Goal: Task Accomplishment & Management: Complete application form

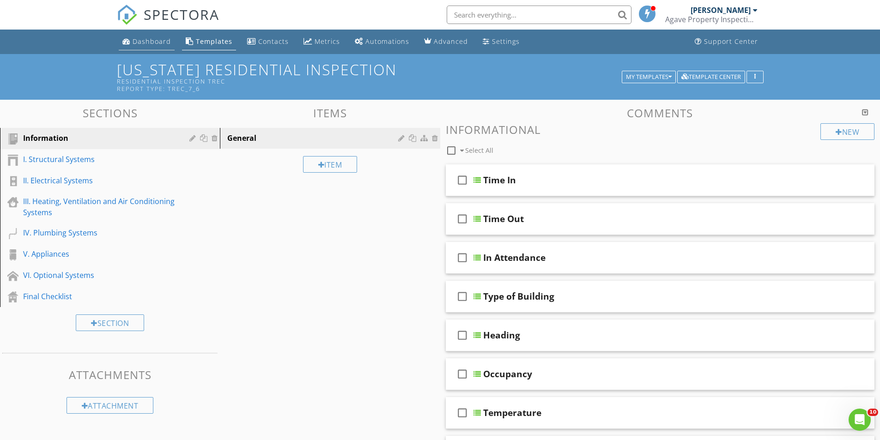
click at [149, 42] on div "Dashboard" at bounding box center [152, 41] width 38 height 9
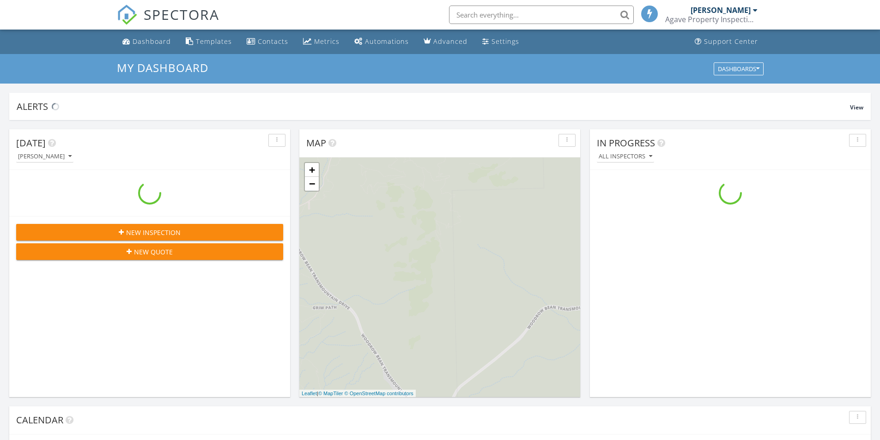
scroll to position [855, 894]
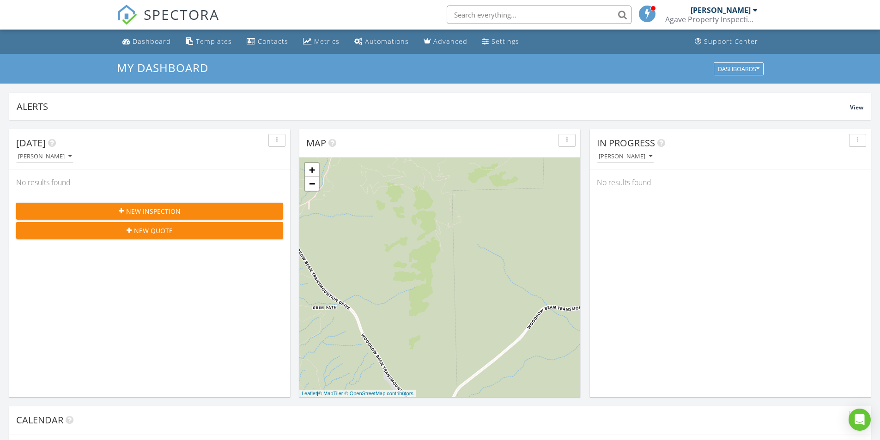
click at [206, 215] on div "New Inspection" at bounding box center [150, 211] width 252 height 10
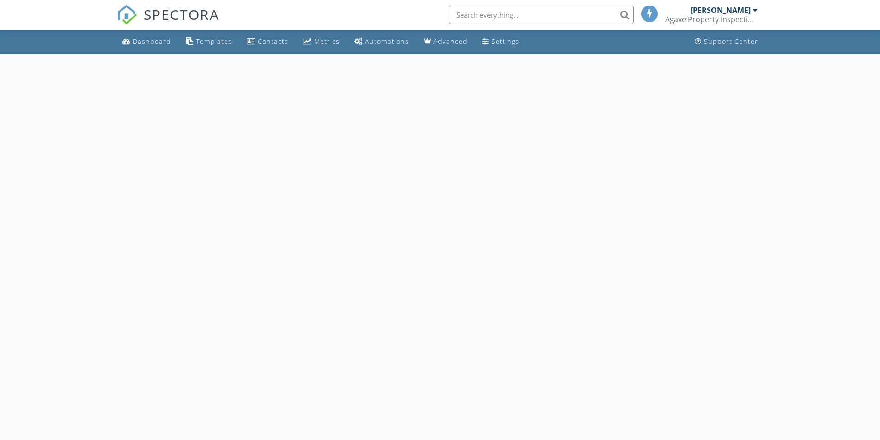
select select "7"
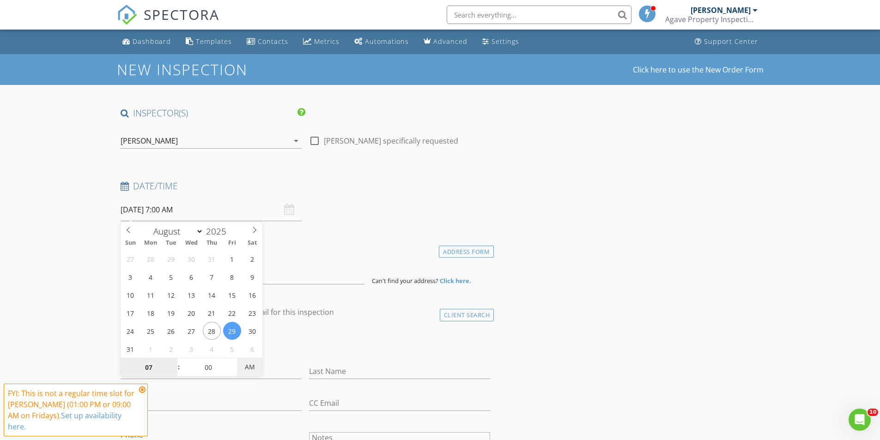
type input "08/29/2025 7:00 PM"
click at [245, 364] on span "AM" at bounding box center [249, 367] width 25 height 18
type input "06"
type input "08/29/2025 6:00 PM"
click at [176, 374] on span at bounding box center [174, 372] width 6 height 9
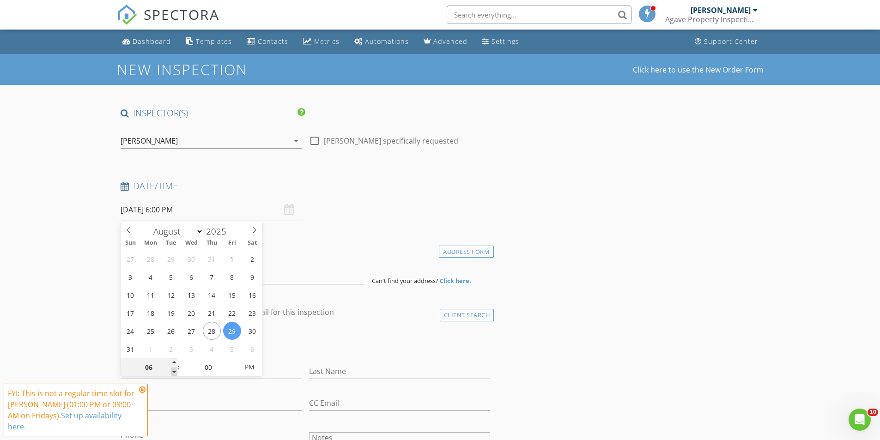
type input "05"
type input "08/29/2025 5:00 PM"
click at [176, 374] on span at bounding box center [174, 372] width 6 height 9
type input "04"
type input "08/29/2025 4:00 PM"
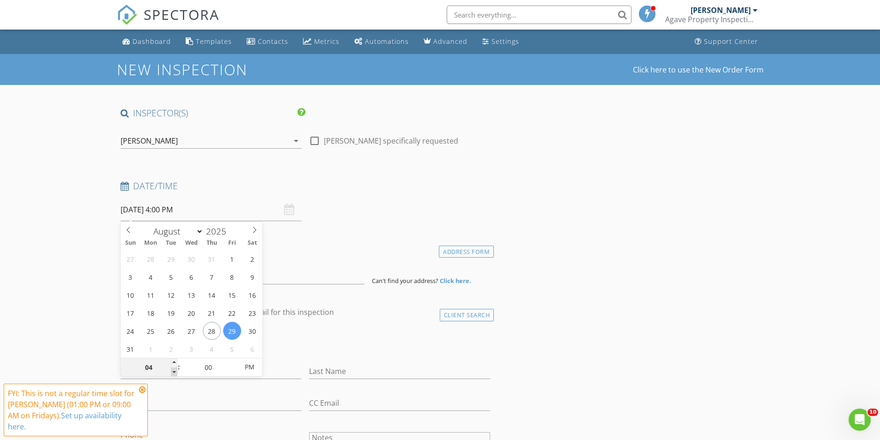
click at [176, 374] on span at bounding box center [174, 372] width 6 height 9
type input "03"
type input "[DATE] 3:00 PM"
click at [176, 374] on span at bounding box center [174, 372] width 6 height 9
type input "02"
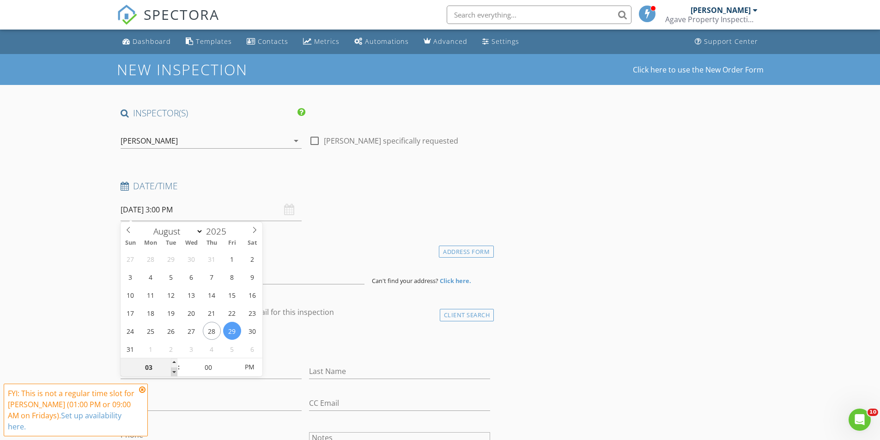
type input "[DATE] 2:00 PM"
click at [176, 374] on span at bounding box center [174, 372] width 6 height 9
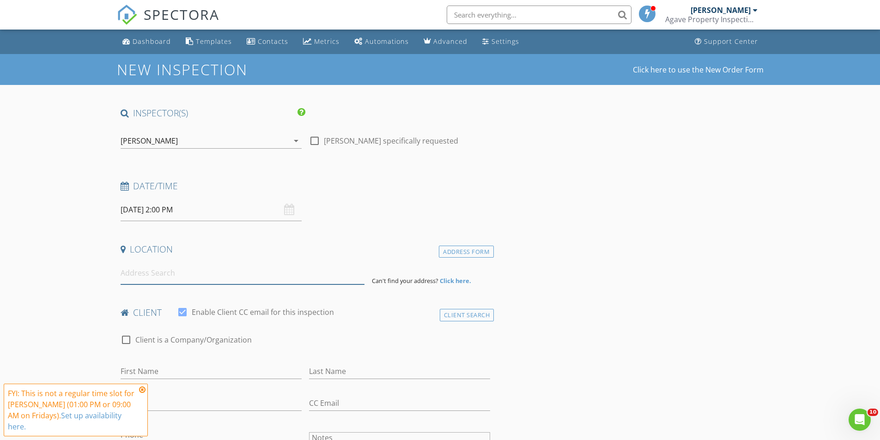
click at [195, 283] on input at bounding box center [243, 273] width 244 height 23
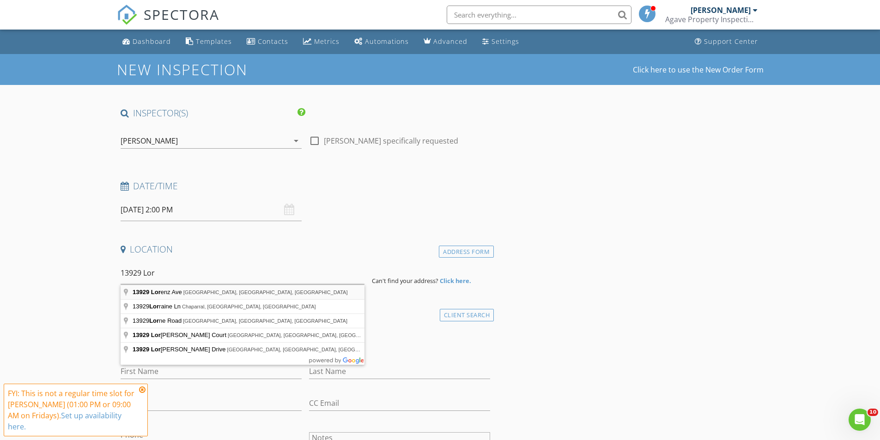
type input "13929 Lorenz Ave, El Paso, TX, USA"
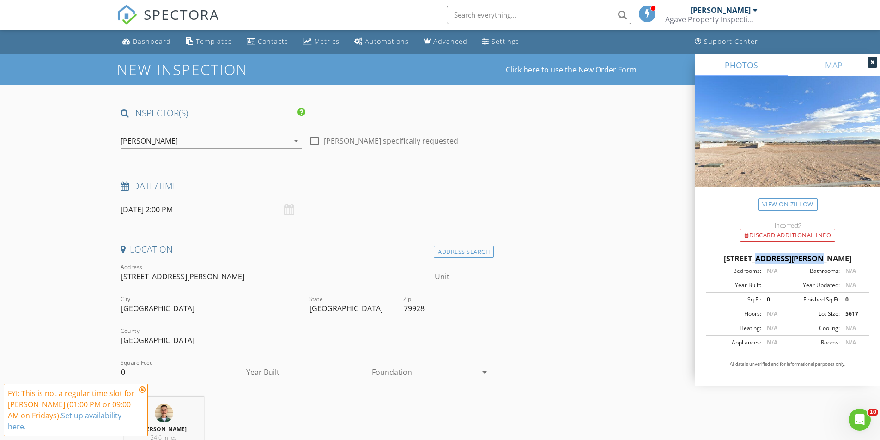
drag, startPoint x: 722, startPoint y: 258, endPoint x: 786, endPoint y: 259, distance: 64.2
click at [786, 259] on div "13929 Lorenz Ave, El Paso TX 79928" at bounding box center [787, 258] width 163 height 11
drag, startPoint x: 718, startPoint y: 262, endPoint x: 786, endPoint y: 260, distance: 68.8
click at [786, 260] on div "13929 Lorenz Ave, El Paso TX 79928" at bounding box center [787, 258] width 163 height 11
copy div "[STREET_ADDRESS][PERSON_NAME]"
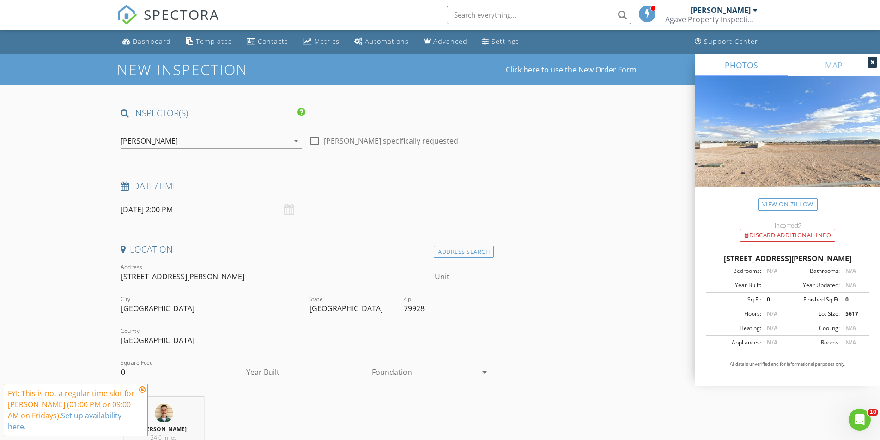
click at [189, 374] on input "0" at bounding box center [180, 372] width 118 height 15
drag, startPoint x: 189, startPoint y: 374, endPoint x: 104, endPoint y: 374, distance: 85.0
type input "1370"
click at [296, 366] on input "Year Built" at bounding box center [305, 372] width 118 height 15
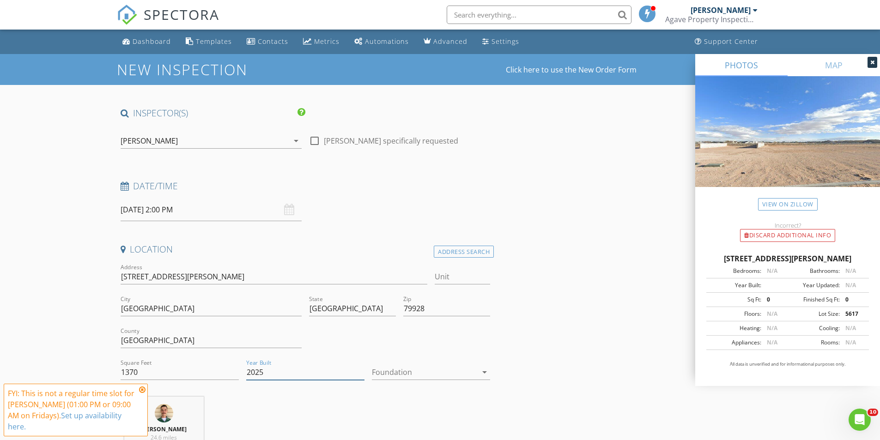
type input "2025"
click at [435, 379] on div at bounding box center [424, 372] width 105 height 15
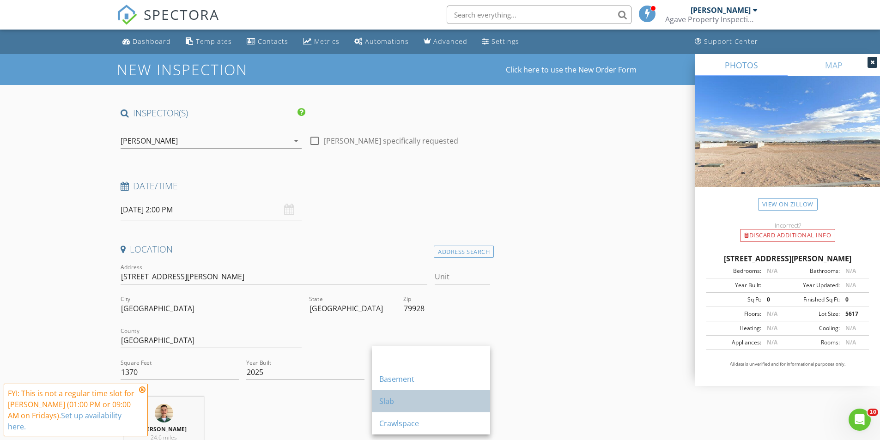
click at [426, 399] on div "Slab" at bounding box center [430, 401] width 103 height 11
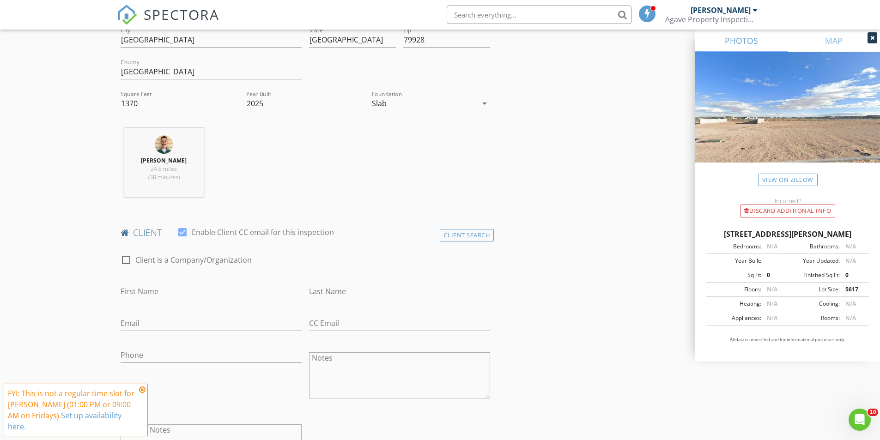
scroll to position [277, 0]
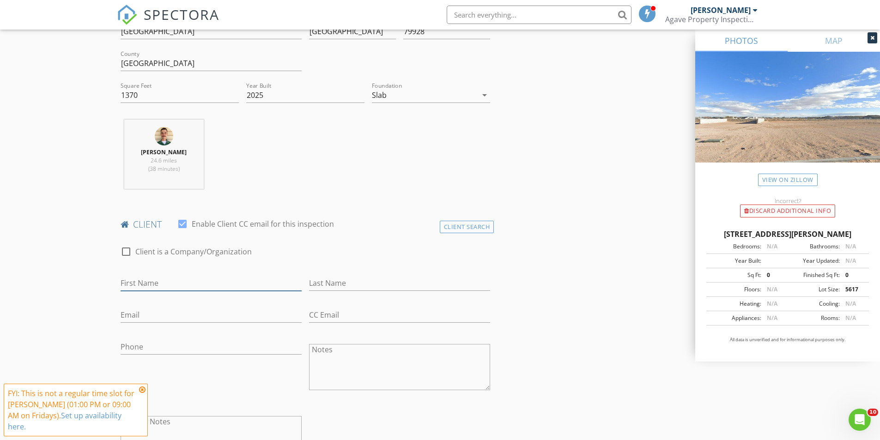
click at [147, 287] on input "First Name" at bounding box center [211, 283] width 181 height 15
type input "Cristina"
type input "[PERSON_NAME]"
click at [286, 317] on input "Email" at bounding box center [211, 315] width 181 height 15
drag, startPoint x: 283, startPoint y: 319, endPoint x: 23, endPoint y: 315, distance: 260.0
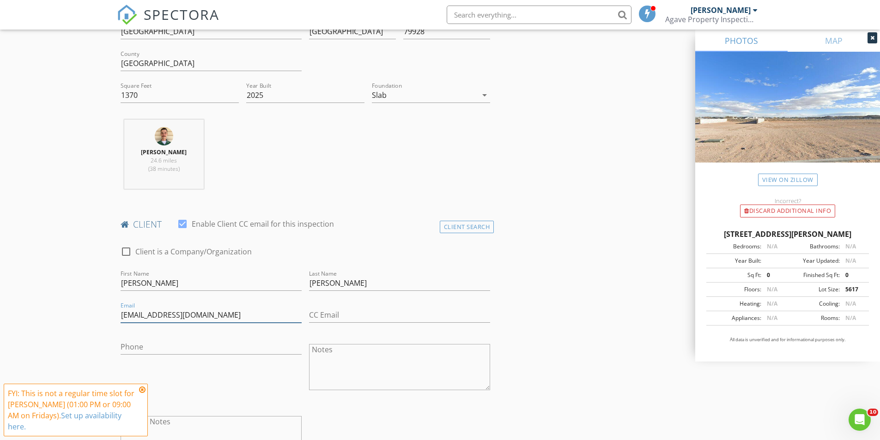
type input "[EMAIL_ADDRESS][DOMAIN_NAME]"
drag, startPoint x: 377, startPoint y: 315, endPoint x: 401, endPoint y: 316, distance: 24.0
click at [377, 315] on input "CC Email" at bounding box center [399, 315] width 181 height 15
paste input "[EMAIL_ADDRESS][DOMAIN_NAME]"
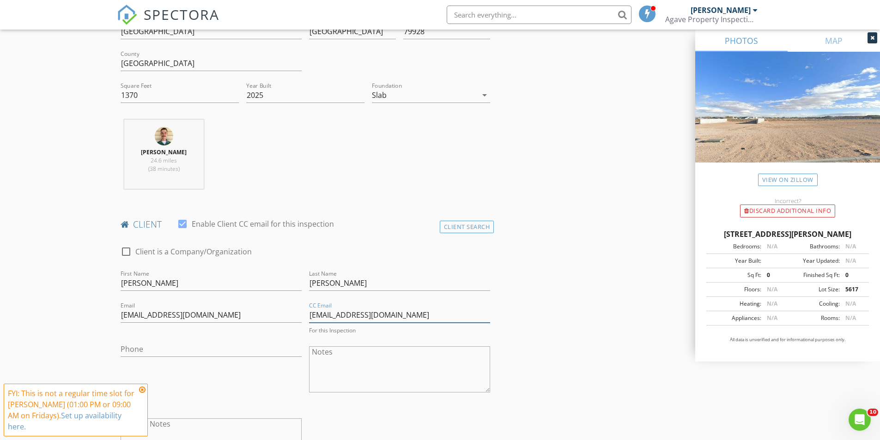
type input "[EMAIL_ADDRESS][DOMAIN_NAME]"
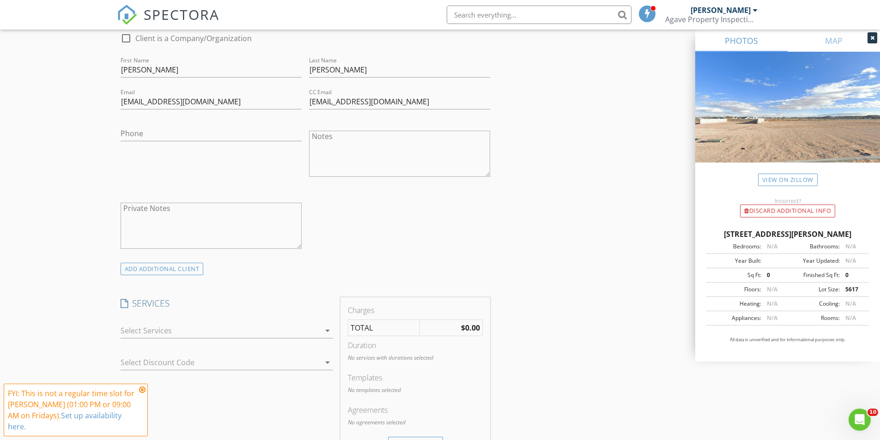
scroll to position [508, 0]
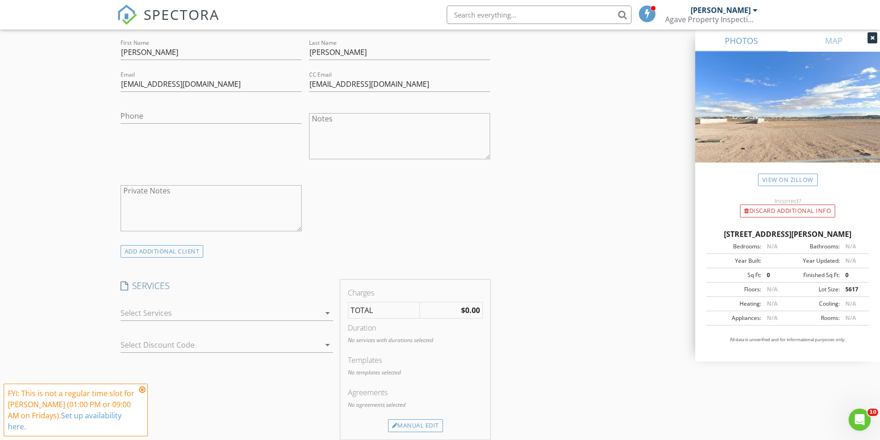
click at [166, 315] on div at bounding box center [220, 313] width 199 height 15
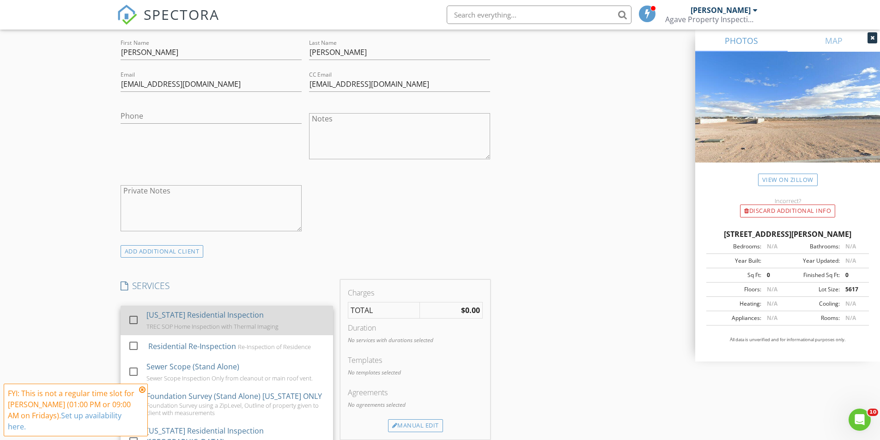
click at [168, 316] on div "[US_STATE] Residential Inspection" at bounding box center [204, 314] width 117 height 11
checkbox input "true"
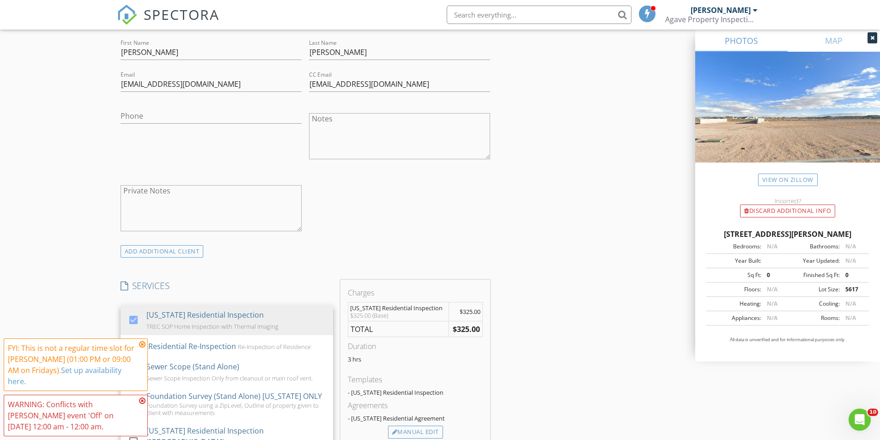
click at [503, 252] on div "INSPECTOR(S) check_box Eric Wiles PRIMARY Eric Wiles arrow_drop_down check_box_…" at bounding box center [440, 443] width 646 height 1688
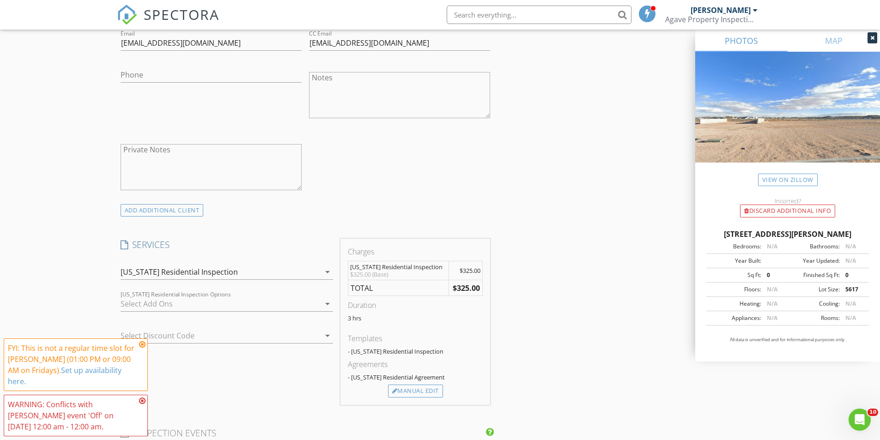
scroll to position [554, 0]
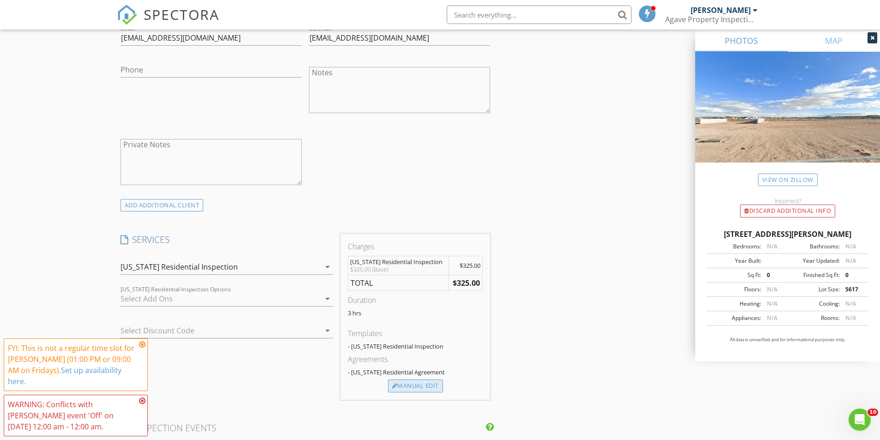
click at [424, 385] on div "Manual Edit" at bounding box center [415, 386] width 55 height 13
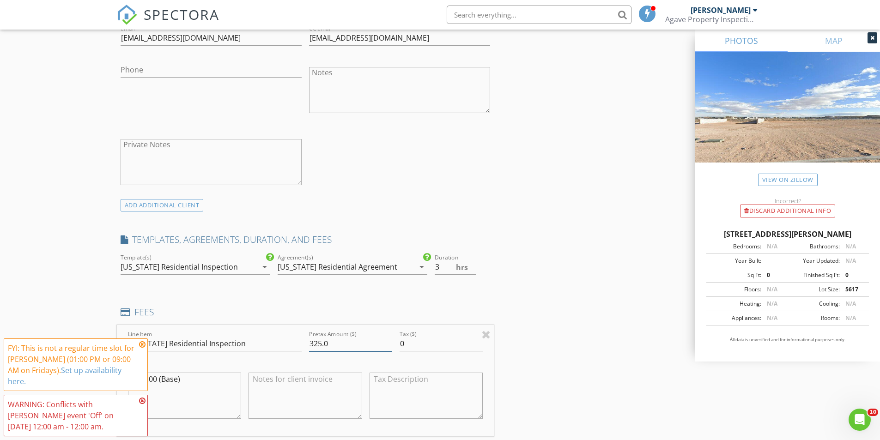
click at [342, 345] on input "325.0" at bounding box center [350, 343] width 83 height 15
drag, startPoint x: 333, startPoint y: 344, endPoint x: 315, endPoint y: 344, distance: 18.5
click at [315, 344] on input "325.0" at bounding box center [350, 343] width 83 height 15
type input "350"
click at [524, 282] on div "INSPECTOR(S) check_box Eric Wiles PRIMARY Eric Wiles arrow_drop_down check_box_…" at bounding box center [440, 444] width 646 height 1782
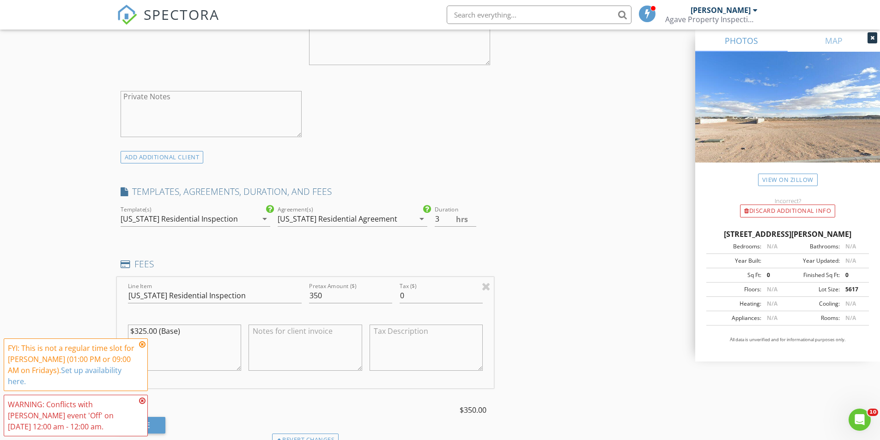
scroll to position [600, 0]
click at [145, 331] on textarea "$325.00 (Base)" at bounding box center [185, 349] width 114 height 46
type textarea "$350.00 (Base)"
click at [550, 280] on div "INSPECTOR(S) check_box Eric Wiles PRIMARY Eric Wiles arrow_drop_down check_box_…" at bounding box center [440, 398] width 646 height 1782
click at [549, 248] on div "INSPECTOR(S) check_box Eric Wiles PRIMARY Eric Wiles arrow_drop_down check_box_…" at bounding box center [440, 398] width 646 height 1782
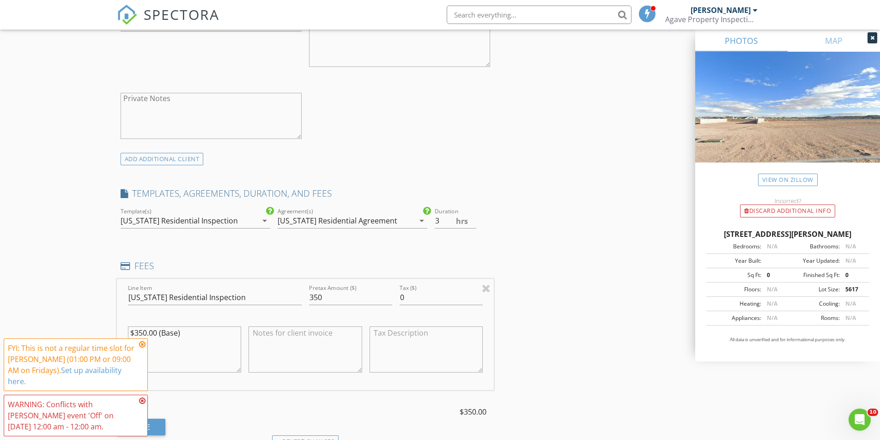
scroll to position [646, 0]
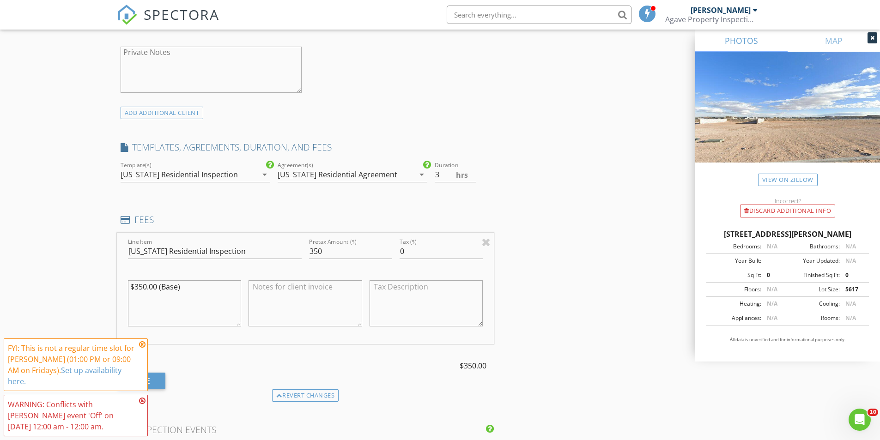
click at [140, 348] on icon at bounding box center [142, 344] width 6 height 7
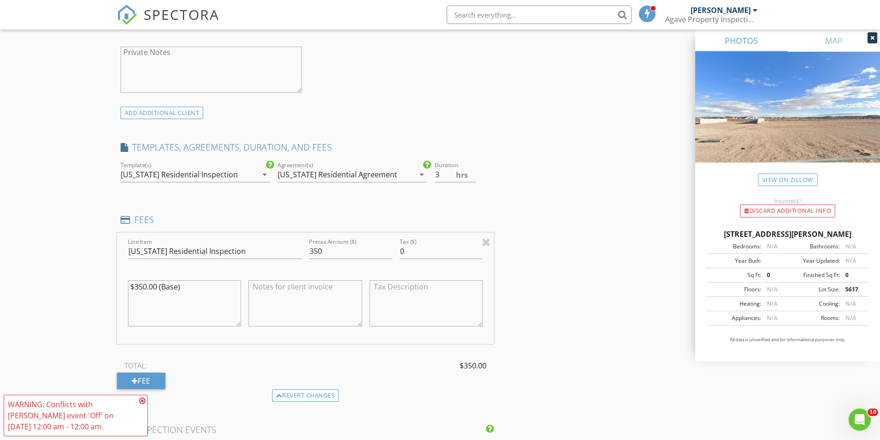
click at [142, 399] on icon at bounding box center [142, 400] width 6 height 7
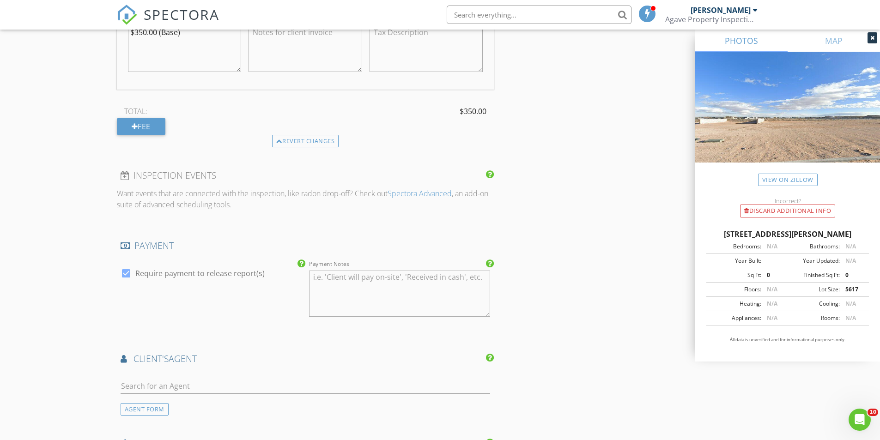
scroll to position [924, 0]
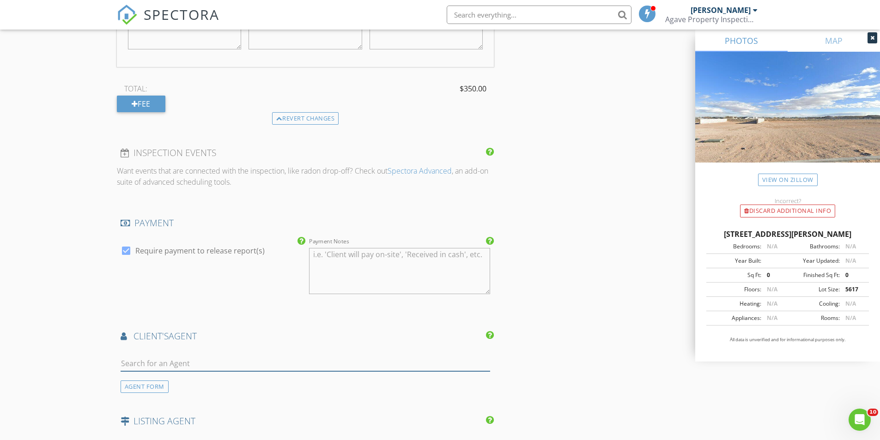
click at [288, 369] on input "text" at bounding box center [306, 363] width 370 height 15
type input "mez"
click at [190, 376] on li "[PERSON_NAME]" at bounding box center [305, 384] width 369 height 26
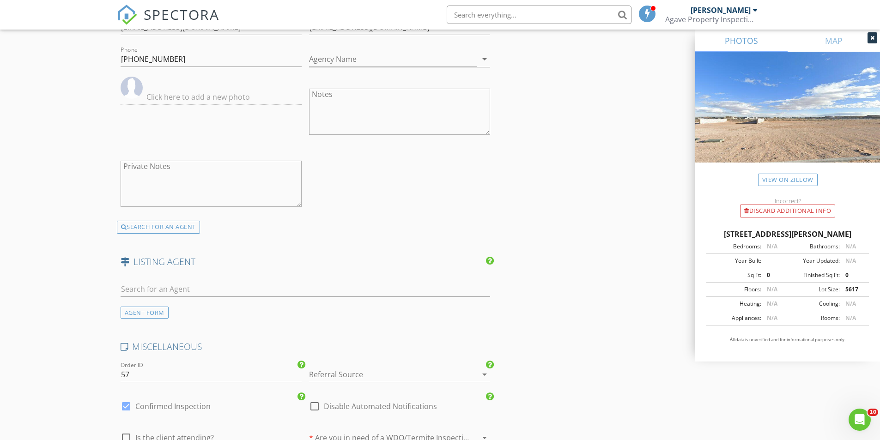
scroll to position [1385, 0]
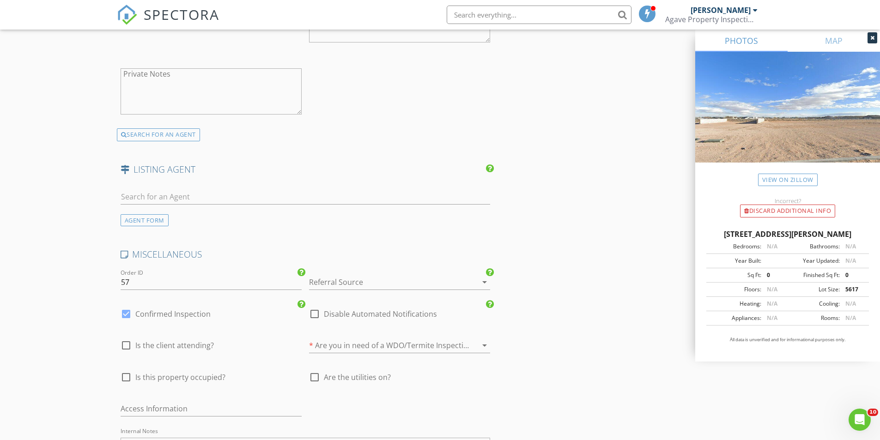
click at [378, 289] on div at bounding box center [386, 282] width 155 height 15
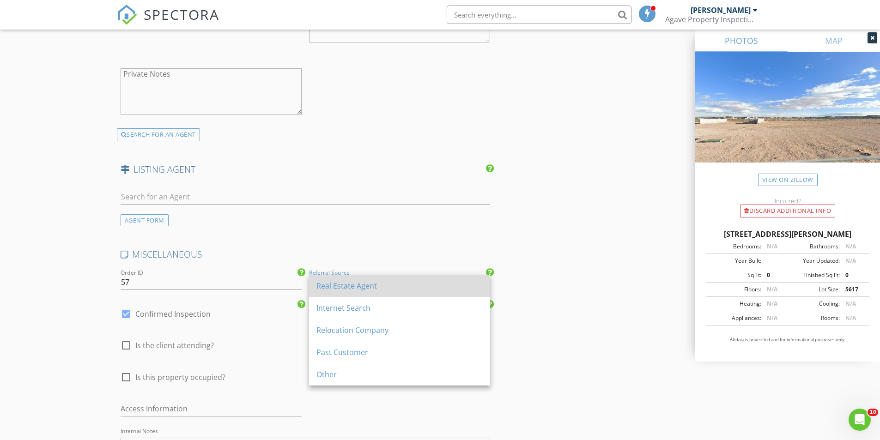
click at [380, 292] on div "Real Estate Agent" at bounding box center [399, 286] width 166 height 22
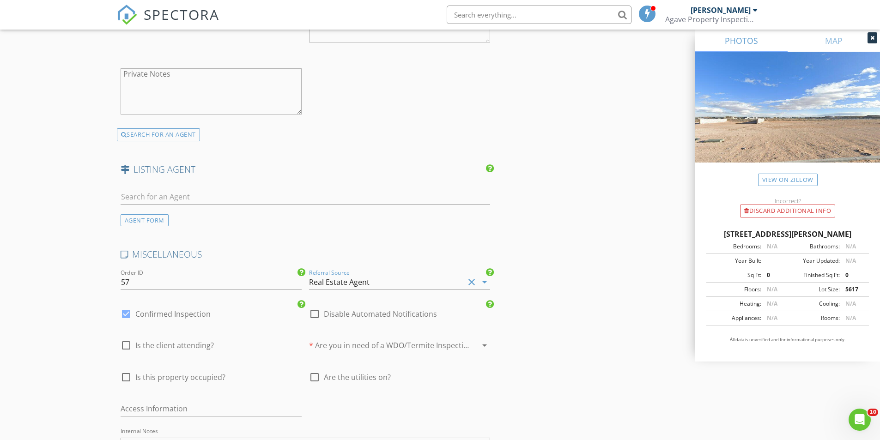
click at [214, 348] on div "check_box_outline_blank Is the client attending?" at bounding box center [211, 350] width 181 height 24
click at [181, 351] on div "check_box_outline_blank Is the client attending?" at bounding box center [167, 351] width 93 height 22
drag, startPoint x: 186, startPoint y: 349, endPoint x: 292, endPoint y: 372, distance: 108.7
click at [186, 349] on span "Is the client attending?" at bounding box center [174, 345] width 78 height 9
checkbox input "true"
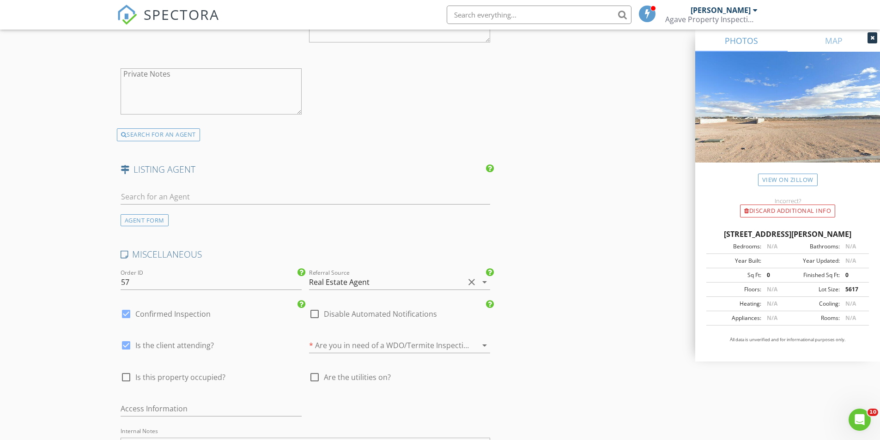
click at [357, 373] on span "Are the utilities on?" at bounding box center [357, 377] width 67 height 9
checkbox input "true"
click at [384, 353] on div "* Are you in need of a WDO/Termite Inspection? arrow_drop_down" at bounding box center [399, 350] width 181 height 24
click at [391, 342] on div at bounding box center [386, 345] width 155 height 15
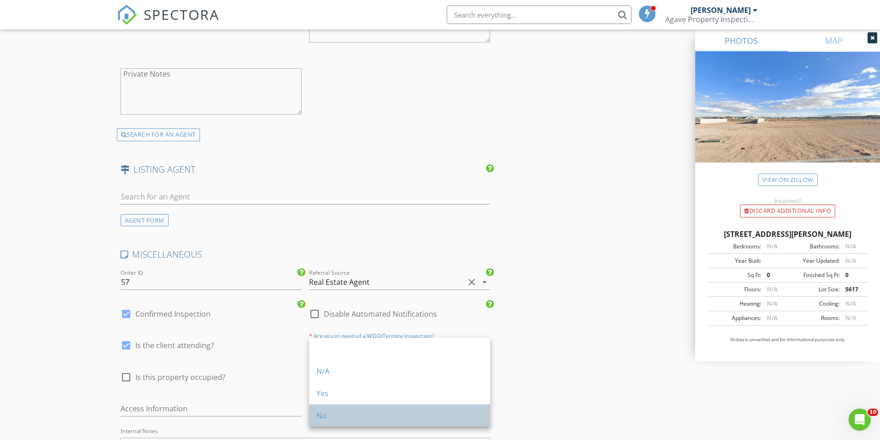
click at [395, 424] on div "No" at bounding box center [399, 416] width 166 height 22
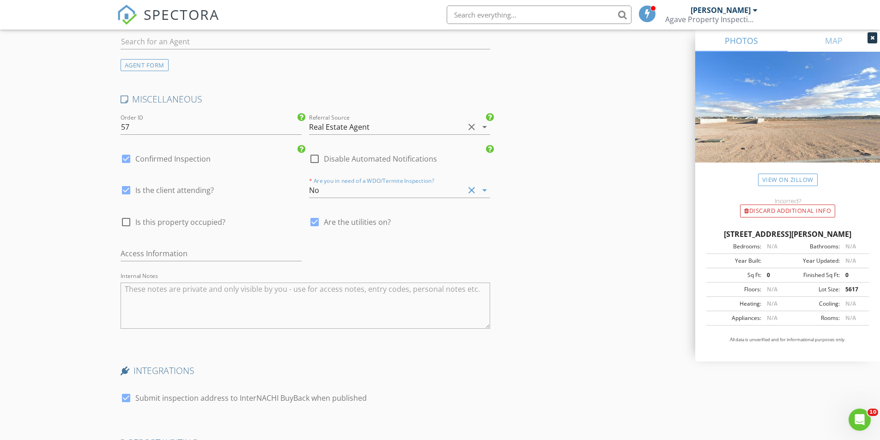
scroll to position [1570, 0]
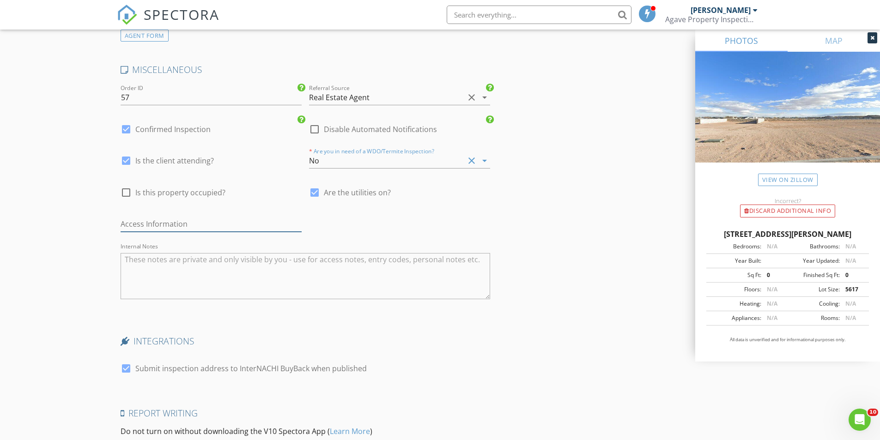
click at [243, 225] on input "text" at bounding box center [211, 224] width 181 height 15
type input "New Build"
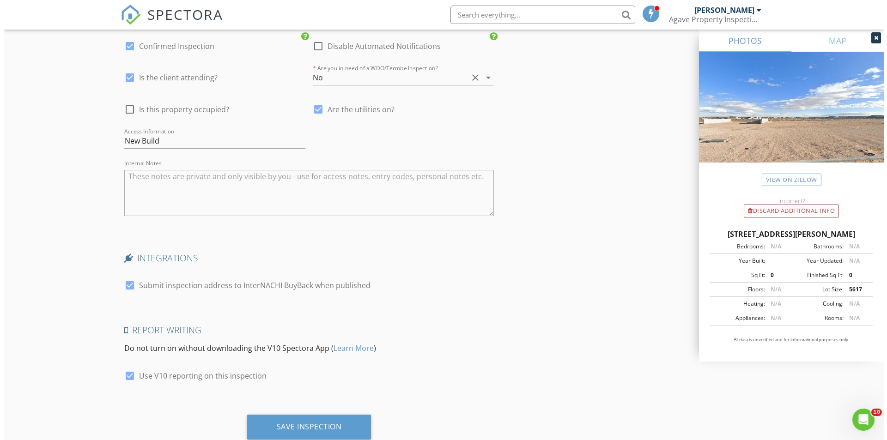
scroll to position [1682, 0]
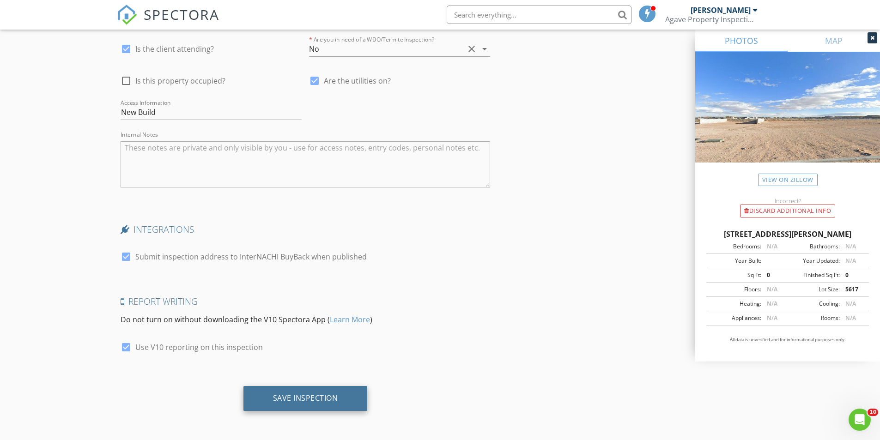
click at [338, 404] on div "Save Inspection" at bounding box center [305, 398] width 124 height 25
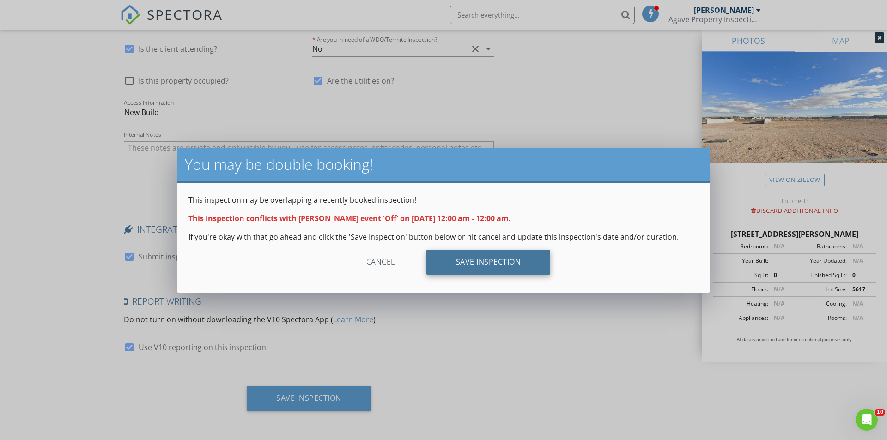
click at [485, 267] on div "Save Inspection" at bounding box center [488, 262] width 124 height 25
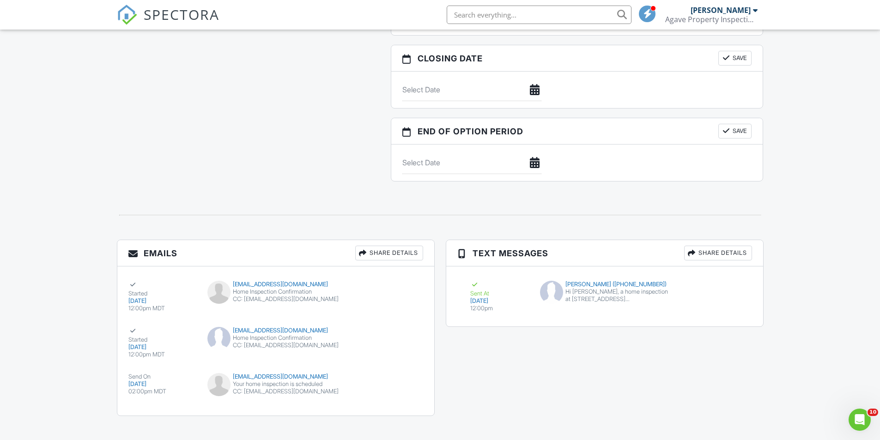
scroll to position [895, 0]
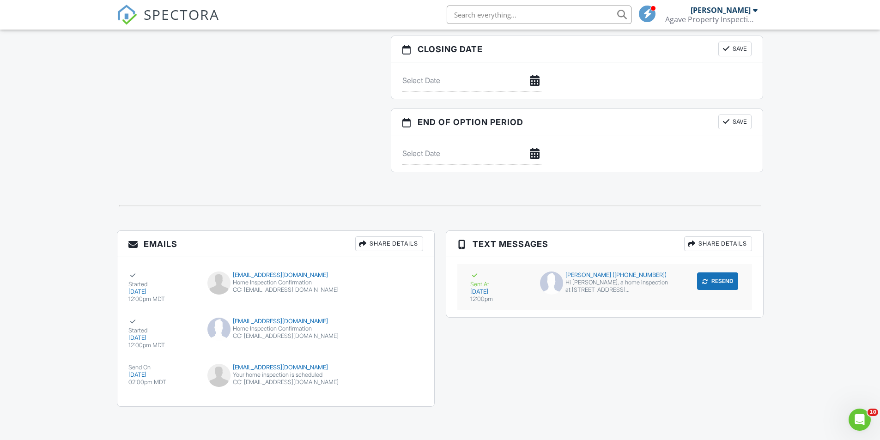
click at [649, 286] on div "Hi [PERSON_NAME], a home inspection at [STREET_ADDRESS][PERSON_NAME] is schedul…" at bounding box center [616, 286] width 103 height 15
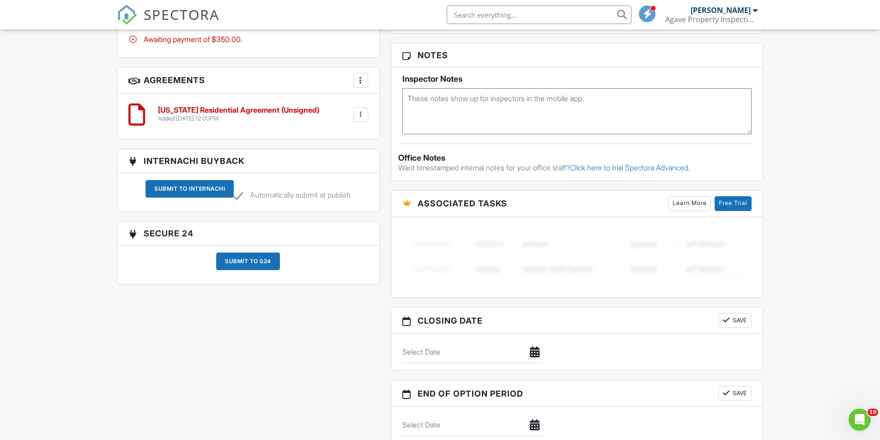
scroll to position [526, 0]
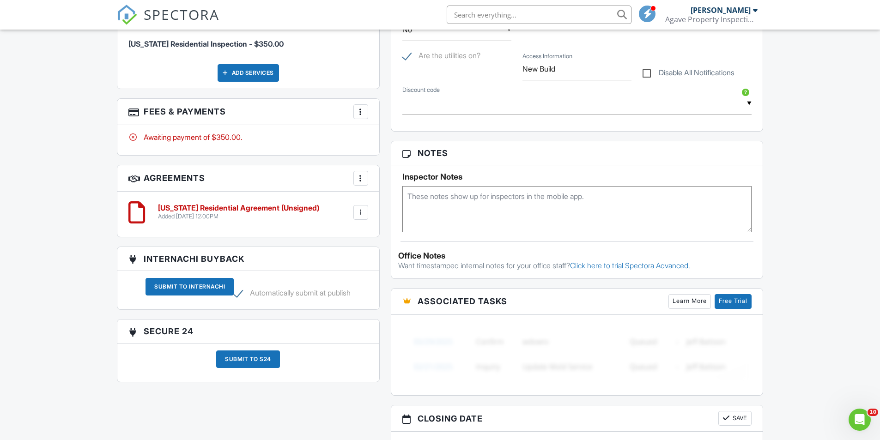
click at [277, 205] on h6 "Texas Residential Agreement (Unsigned)" at bounding box center [238, 208] width 161 height 8
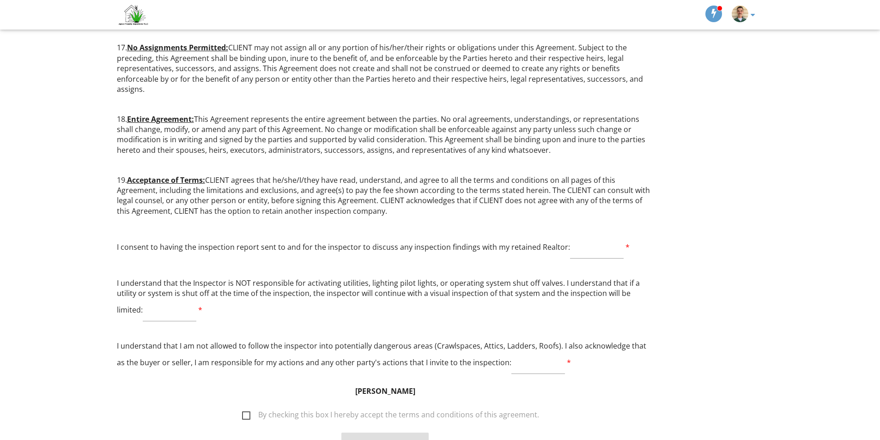
scroll to position [1899, 0]
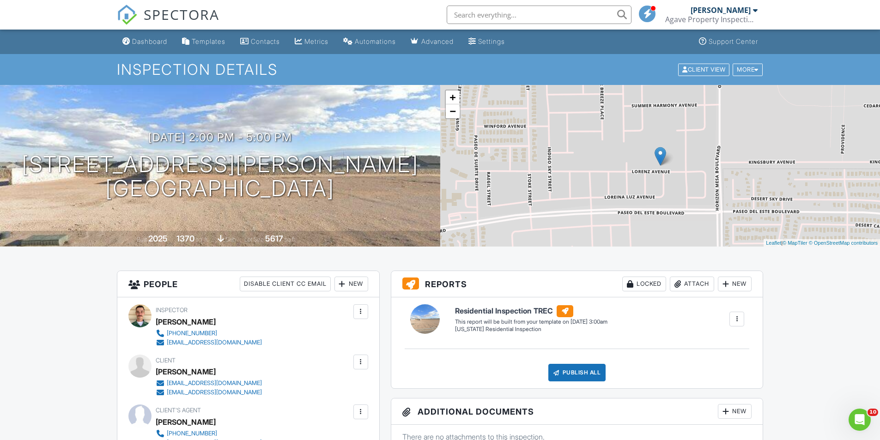
click at [160, 13] on span "SPECTORA" at bounding box center [182, 14] width 76 height 19
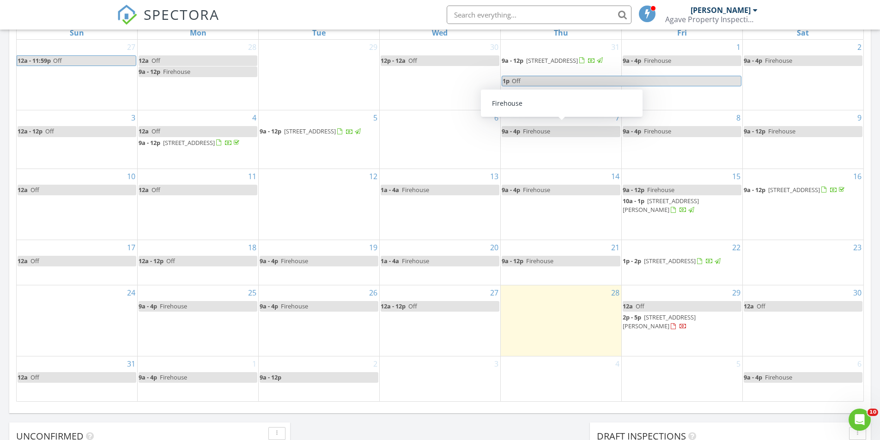
scroll to position [462, 0]
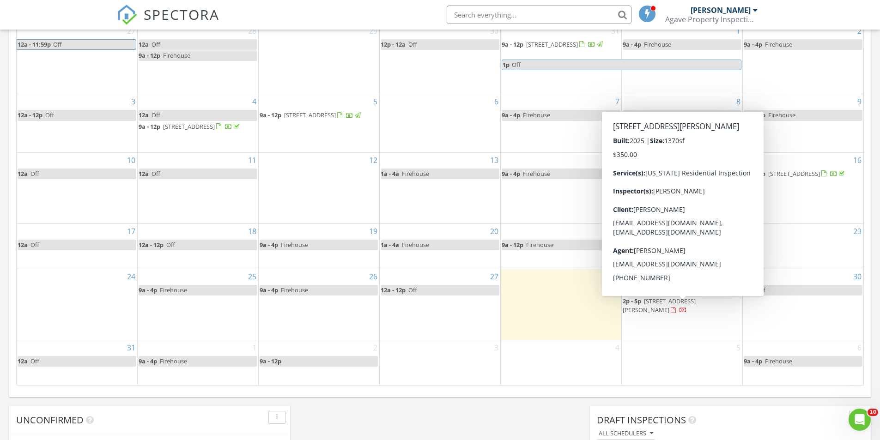
click at [716, 315] on span "2p - 5p 13929 Lorenz Ave, El Paso 79928" at bounding box center [681, 306] width 119 height 18
